Goal: Transaction & Acquisition: Register for event/course

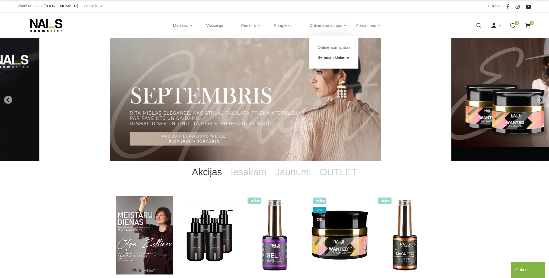
click at [323, 54] on link "Semināri klātienē" at bounding box center [332, 57] width 31 height 6
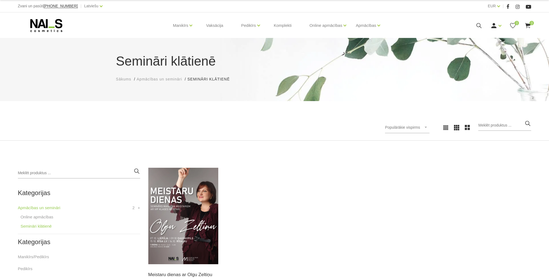
scroll to position [54, 0]
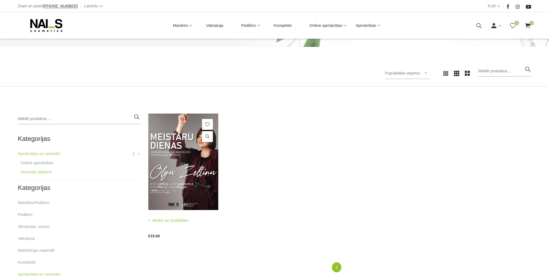
click at [177, 160] on img at bounding box center [183, 162] width 70 height 97
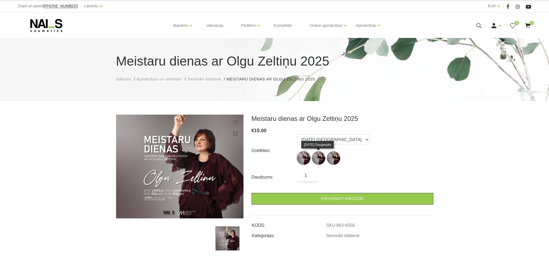
click at [318, 160] on img at bounding box center [319, 158] width 14 height 14
select select "6556"
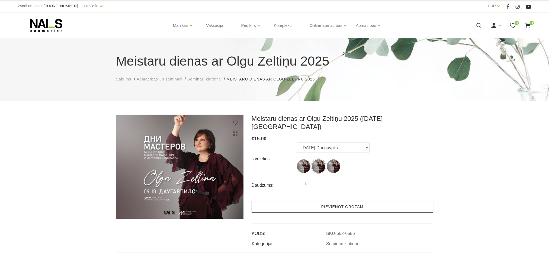
click at [327, 201] on link "Pievienot grozam" at bounding box center [343, 207] width 182 height 12
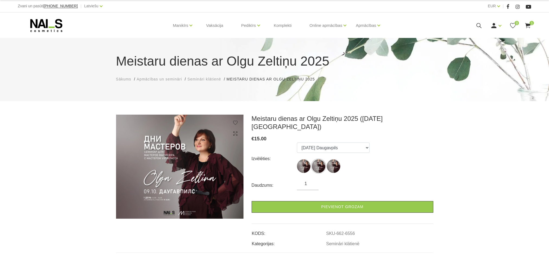
click at [528, 24] on use at bounding box center [527, 25] width 5 height 5
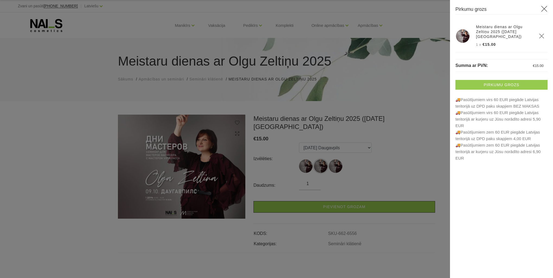
click at [489, 86] on link "Pirkumu grozs" at bounding box center [501, 85] width 92 height 10
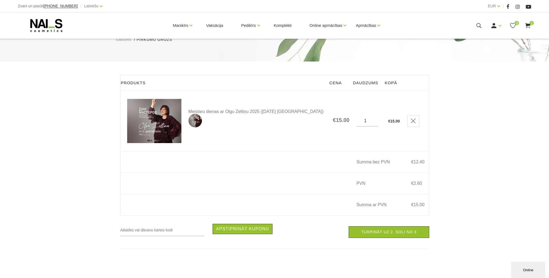
scroll to position [81, 0]
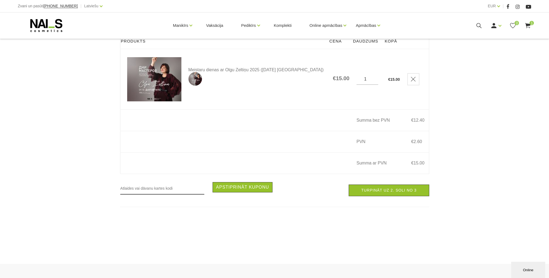
click at [160, 190] on input "text" at bounding box center [162, 188] width 84 height 12
type input "RUDENS2025"
click at [247, 189] on button "Apstiprināt kuponu" at bounding box center [243, 187] width 60 height 10
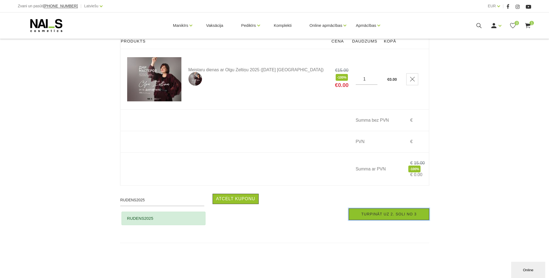
click at [387, 217] on link "Turpināt uz 2. soli no 3" at bounding box center [389, 214] width 80 height 12
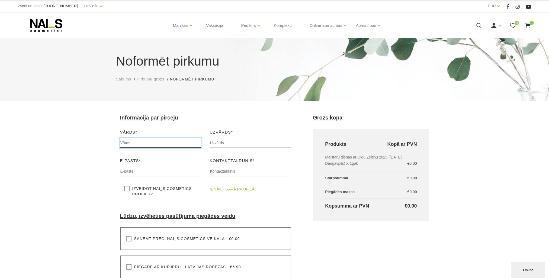
click at [158, 145] on input "text" at bounding box center [161, 143] width 82 height 10
type input "[PERSON_NAME]"
type input "Jūlija"
click at [242, 144] on input "text" at bounding box center [251, 143] width 82 height 10
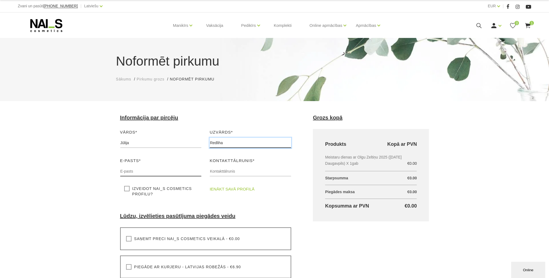
type input "Redliha"
click at [149, 171] on input "text" at bounding box center [161, 171] width 82 height 10
type input "[EMAIL_ADDRESS][DOMAIN_NAME]"
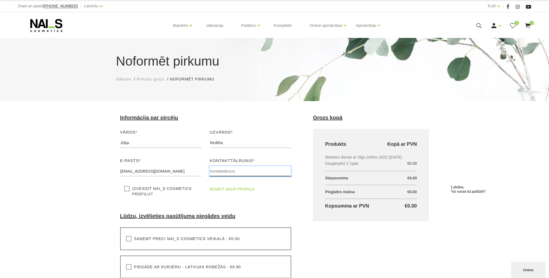
click at [224, 171] on input "text" at bounding box center [251, 171] width 82 height 10
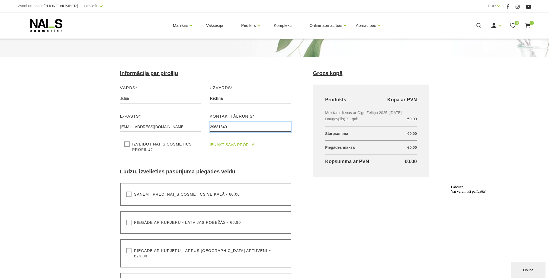
scroll to position [54, 0]
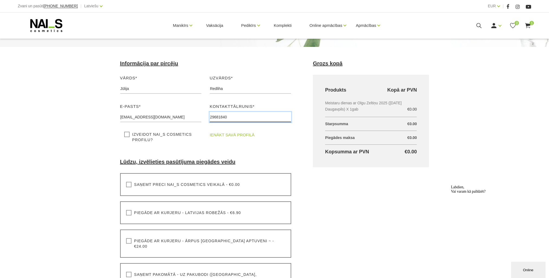
type input "29681840"
click at [131, 184] on label "Saņemt preci NAI_S cosmetics veikalā - €0.00" at bounding box center [183, 184] width 114 height 5
click at [0, 0] on input "Saņemt preci NAI_S cosmetics veikalā - €0.00" at bounding box center [0, 0] width 0 height 0
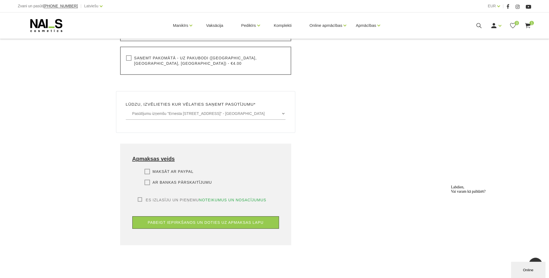
scroll to position [271, 0]
click at [148, 173] on div "Maksāt ar PayPal Lūdzu, izvēlieties apmaksas veidu Rēķina apmaksa caur PayPal p…" at bounding box center [205, 183] width 147 height 28
click at [147, 179] on label "Ar bankas pārskaitījumu" at bounding box center [178, 181] width 68 height 5
click at [0, 0] on input "Ar bankas pārskaitījumu" at bounding box center [0, 0] width 0 height 0
click at [139, 197] on label "Es izlasīju un pieņemu noteikumus un nosacījumus" at bounding box center [202, 199] width 129 height 5
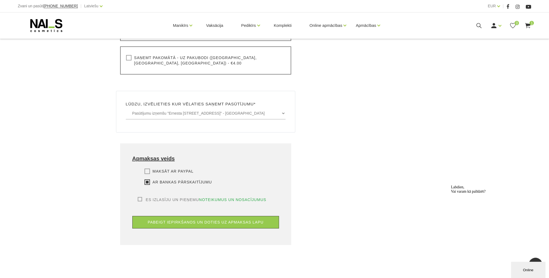
click at [0, 0] on input "Es izlasīju un pieņemu noteikumus un nosacījumus" at bounding box center [0, 0] width 0 height 0
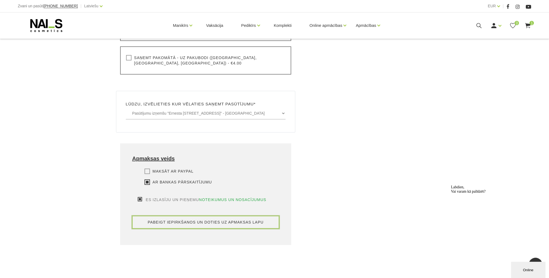
click at [158, 216] on button "pabeigt iepirkšanos un doties uz apmaksas lapu" at bounding box center [205, 222] width 147 height 12
